Goal: Task Accomplishment & Management: Manage account settings

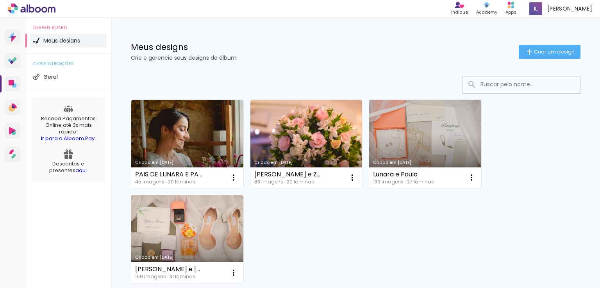
click at [430, 132] on link "Criado em [DATE]" at bounding box center [425, 144] width 112 height 88
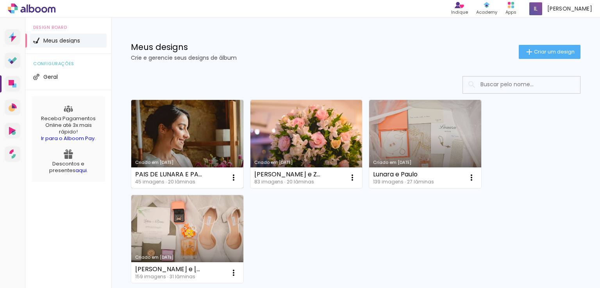
click at [195, 138] on link "Criado em [DATE]" at bounding box center [187, 144] width 112 height 88
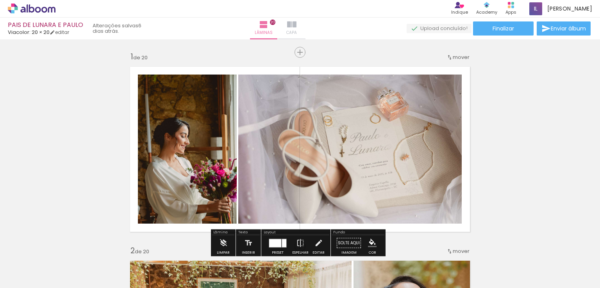
click at [306, 20] on paper-button "Capa" at bounding box center [291, 29] width 27 height 22
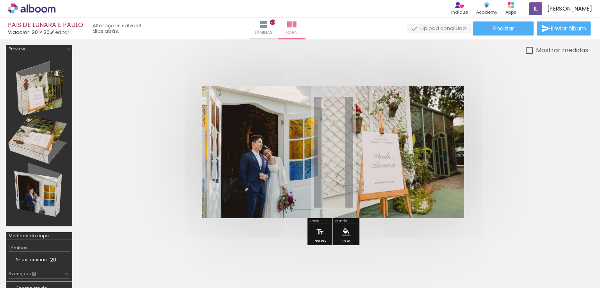
click at [0, 0] on slot "Mostrar medidas" at bounding box center [0, 0] width 0 height 0
type paper-checkbox "on"
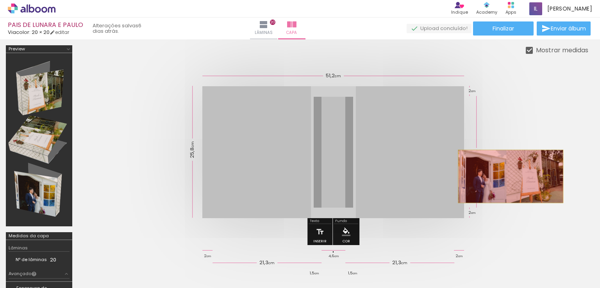
drag, startPoint x: 436, startPoint y: 179, endPoint x: 511, endPoint y: 176, distance: 74.3
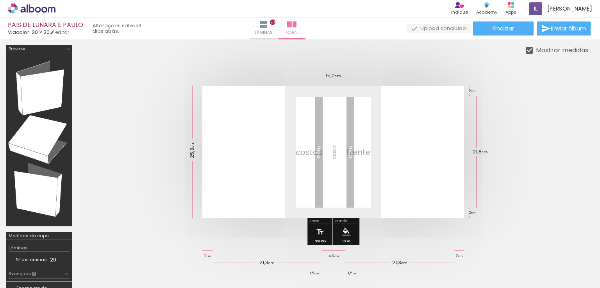
click at [23, 277] on span "Adicionar Fotos" at bounding box center [27, 278] width 23 height 9
click at [0, 0] on input "file" at bounding box center [0, 0] width 0 height 0
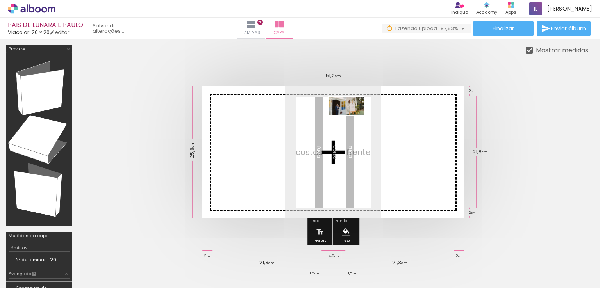
drag, startPoint x: 578, startPoint y: 261, endPoint x: 347, endPoint y: 119, distance: 270.9
click at [347, 119] on quentale-workspace at bounding box center [300, 144] width 600 height 288
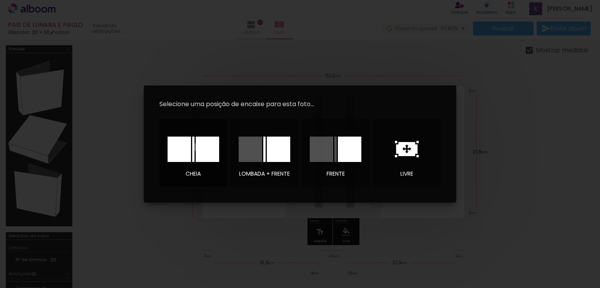
click at [198, 147] on div at bounding box center [207, 149] width 23 height 25
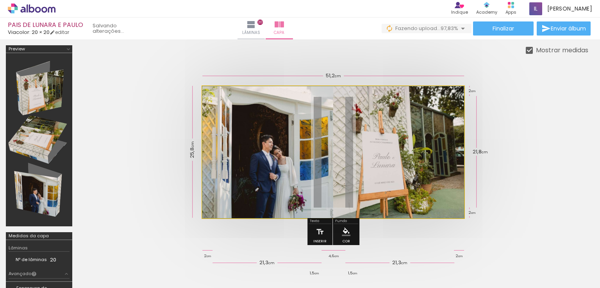
drag, startPoint x: 393, startPoint y: 192, endPoint x: 384, endPoint y: 178, distance: 16.7
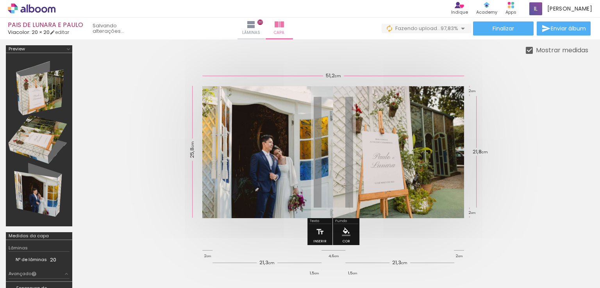
click at [499, 197] on quentale-cover at bounding box center [333, 152] width 448 height 132
click at [479, 27] on paper-button "Finalizar" at bounding box center [503, 28] width 61 height 14
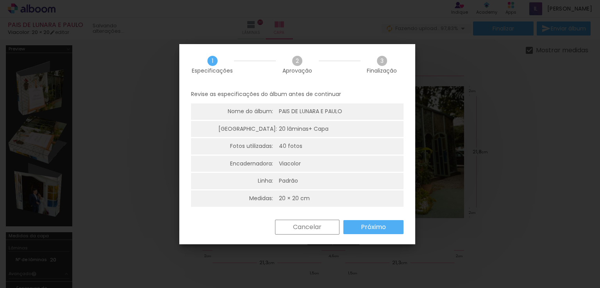
click at [0, 0] on slot "Próximo" at bounding box center [0, 0] width 0 height 0
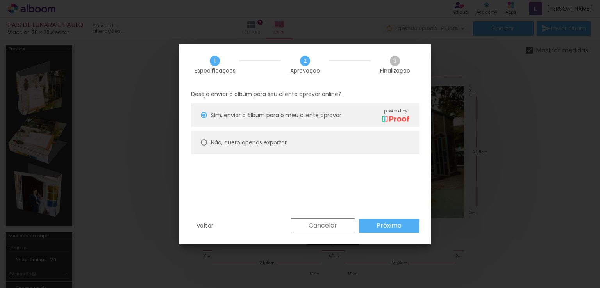
click at [397, 230] on paper-button "Próximo" at bounding box center [389, 226] width 60 height 14
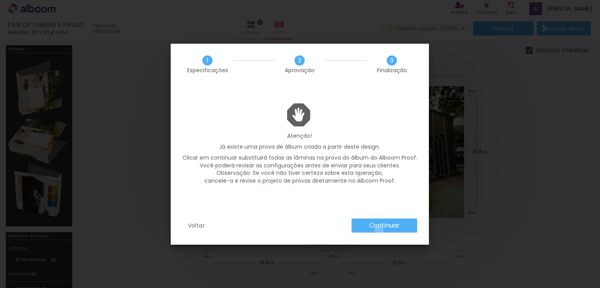
click at [379, 231] on paper-button "Continuar" at bounding box center [385, 226] width 66 height 14
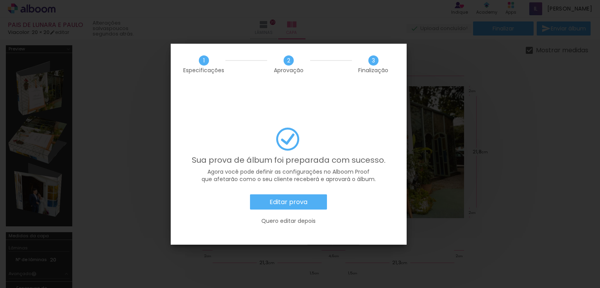
click at [0, 0] on slot "Editar prova" at bounding box center [0, 0] width 0 height 0
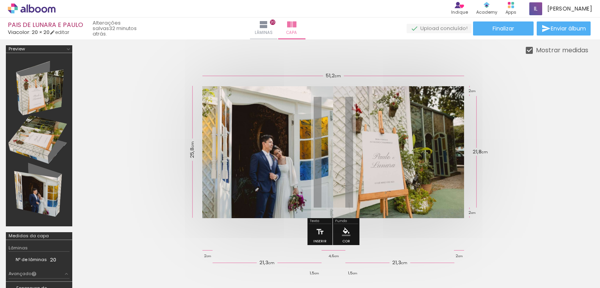
scroll to position [0, 1479]
click at [490, 35] on paper-button "Finalizar" at bounding box center [503, 28] width 61 height 14
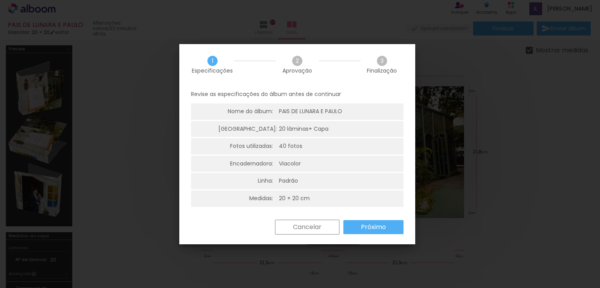
click at [0, 0] on slot "Próximo" at bounding box center [0, 0] width 0 height 0
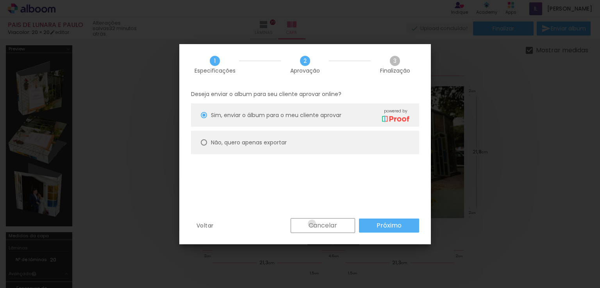
click at [0, 0] on slot "Cancelar" at bounding box center [0, 0] width 0 height 0
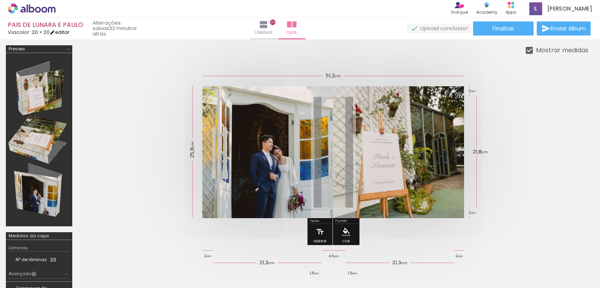
click at [68, 32] on link "editar" at bounding box center [60, 32] width 20 height 7
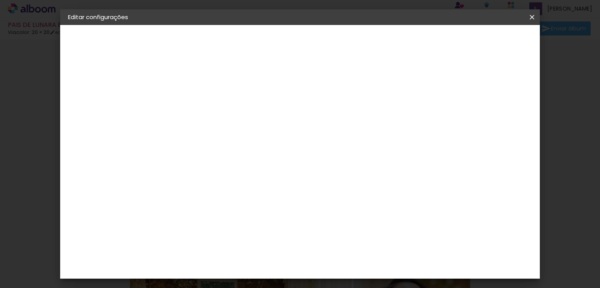
click at [0, 0] on slot "PAIS DE LUNARA E PAULO" at bounding box center [0, 0] width 0 height 0
drag, startPoint x: 341, startPoint y: 104, endPoint x: 390, endPoint y: 103, distance: 48.9
click at [196, 103] on input "PAIS DE LUNARA E PAULO" at bounding box center [196, 105] width 0 height 12
click at [0, 0] on slot "Avançar" at bounding box center [0, 0] width 0 height 0
click at [0, 0] on slot "PAIS DE LUNARA E PAULO" at bounding box center [0, 0] width 0 height 0
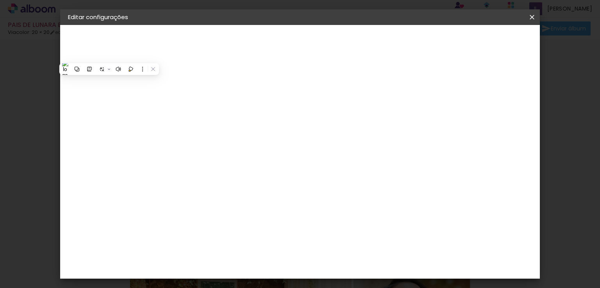
type input "PAIS DE LUNARA"
click at [0, 0] on slot "Avançar" at bounding box center [0, 0] width 0 height 0
click at [342, 42] on div "Voltar Avançar" at bounding box center [303, 41] width 78 height 13
click at [535, 17] on iron-icon at bounding box center [532, 17] width 9 height 8
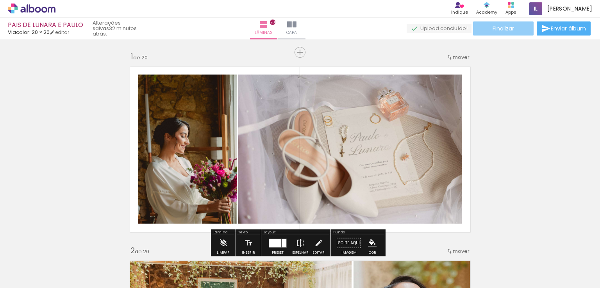
click at [476, 32] on paper-button "Finalizar" at bounding box center [503, 28] width 61 height 14
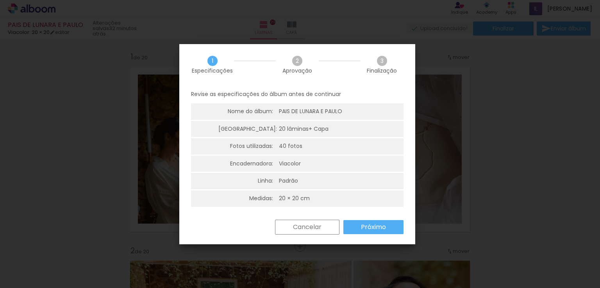
click at [402, 229] on paper-button "Próximo" at bounding box center [373, 227] width 60 height 14
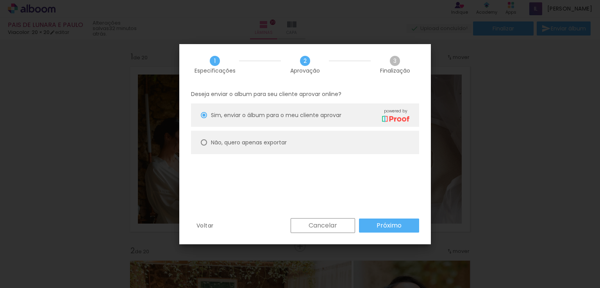
click at [234, 137] on paper-radio-button "Não, quero apenas exportar" at bounding box center [305, 142] width 228 height 23
type paper-radio-button "on"
click at [0, 0] on slot "Próximo" at bounding box center [0, 0] width 0 height 0
type input "Alta, 300 DPI"
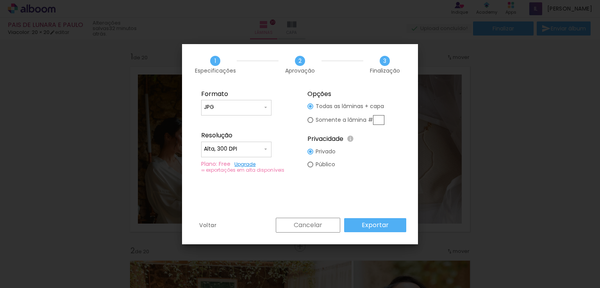
click at [389, 226] on paper-button "Exportar" at bounding box center [375, 225] width 62 height 14
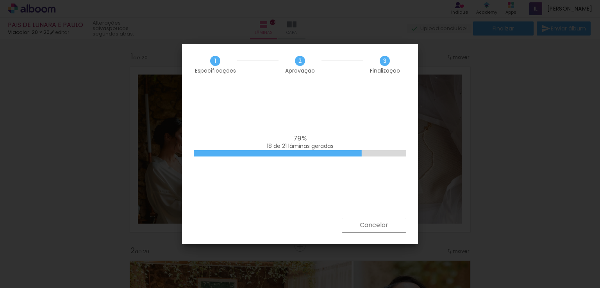
scroll to position [0, 1479]
click at [245, 287] on iron-overlay-backdrop at bounding box center [300, 144] width 600 height 288
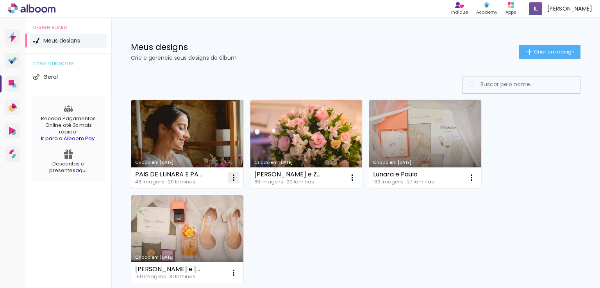
click at [241, 179] on paper-icon-button at bounding box center [234, 178] width 16 height 16
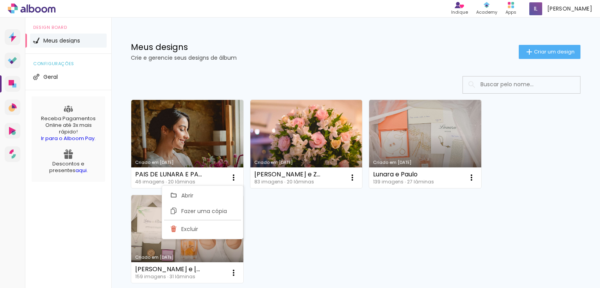
click at [325, 241] on div "Criado em [DATE] PAIS DE LUNARA E [PERSON_NAME] 46 imagens ∙ 20 lâminas Abrir F…" at bounding box center [355, 191] width 457 height 190
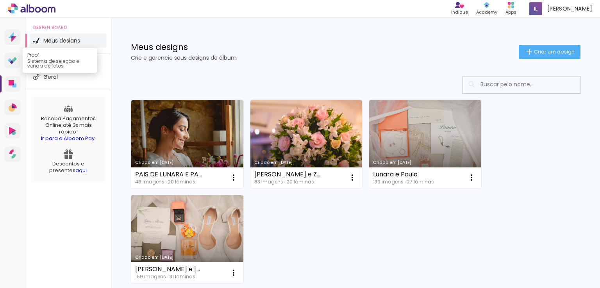
click at [15, 64] on link "Proof Sistema de seleção e venda de fotos" at bounding box center [13, 61] width 16 height 16
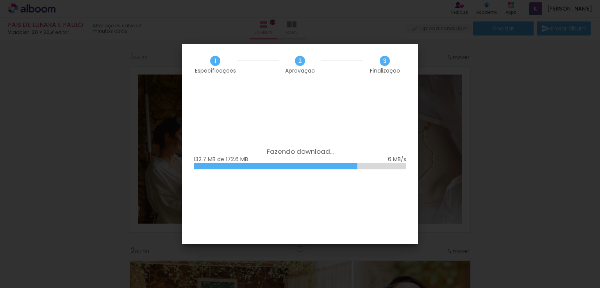
scroll to position [0, 1479]
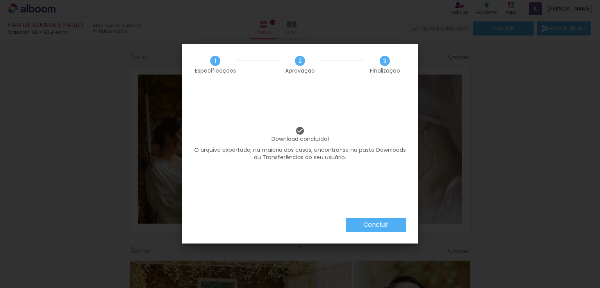
click at [381, 229] on paper-button "Concluir" at bounding box center [376, 225] width 61 height 14
